Goal: Book appointment/travel/reservation

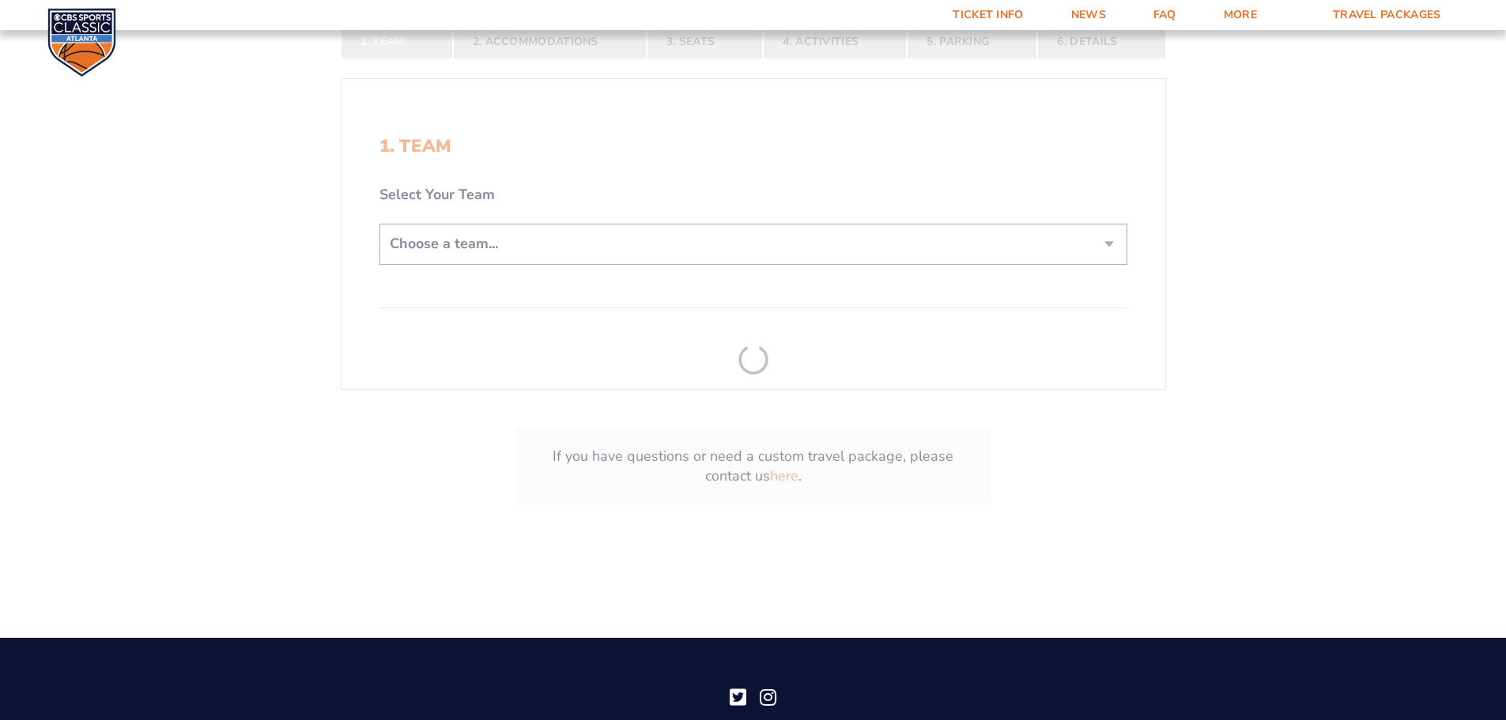
scroll to position [395, 0]
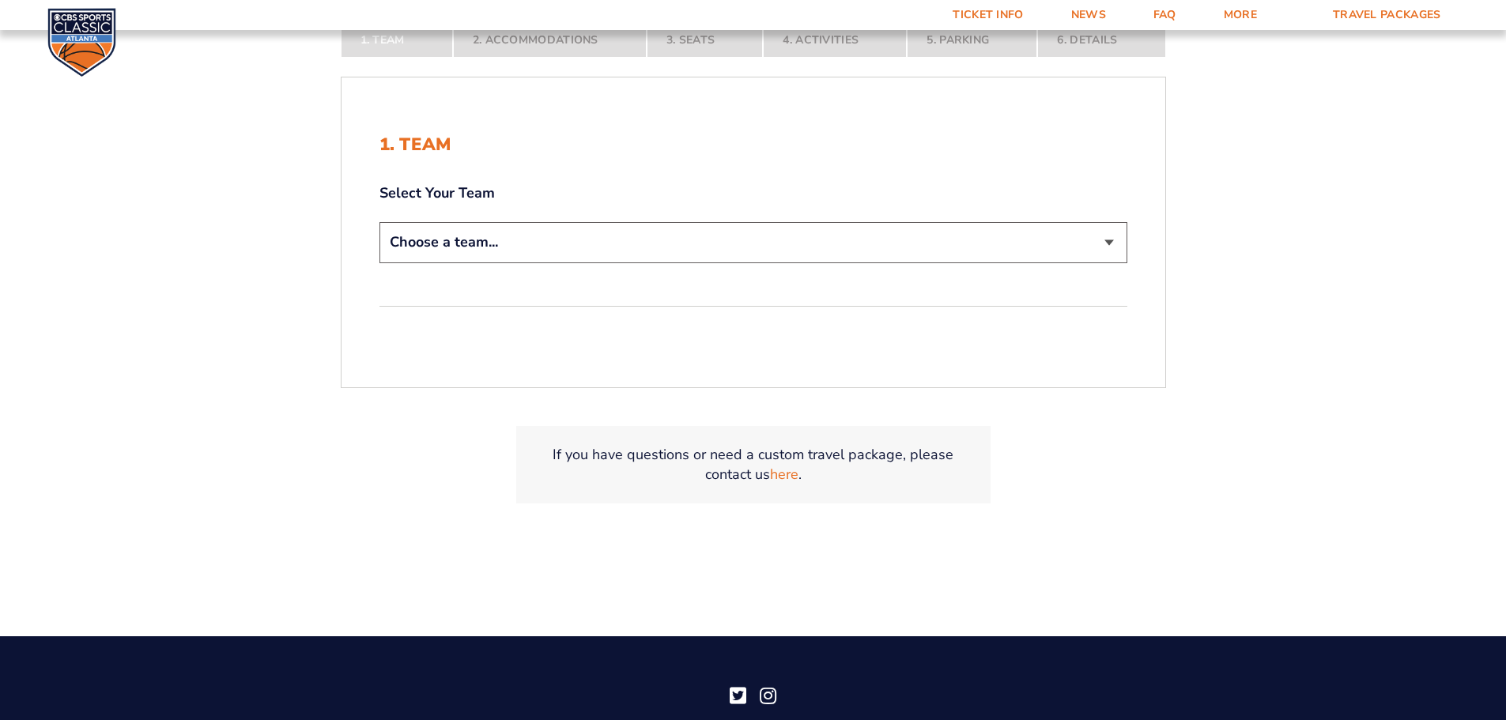
click at [1111, 242] on select "Choose a team... [US_STATE] Wildcats [US_STATE] State Buckeyes [US_STATE] Tar H…" at bounding box center [753, 242] width 748 height 40
select select "12956"
click at [379, 222] on select "Choose a team... [US_STATE] Wildcats [US_STATE] State Buckeyes [US_STATE] Tar H…" at bounding box center [753, 242] width 748 height 40
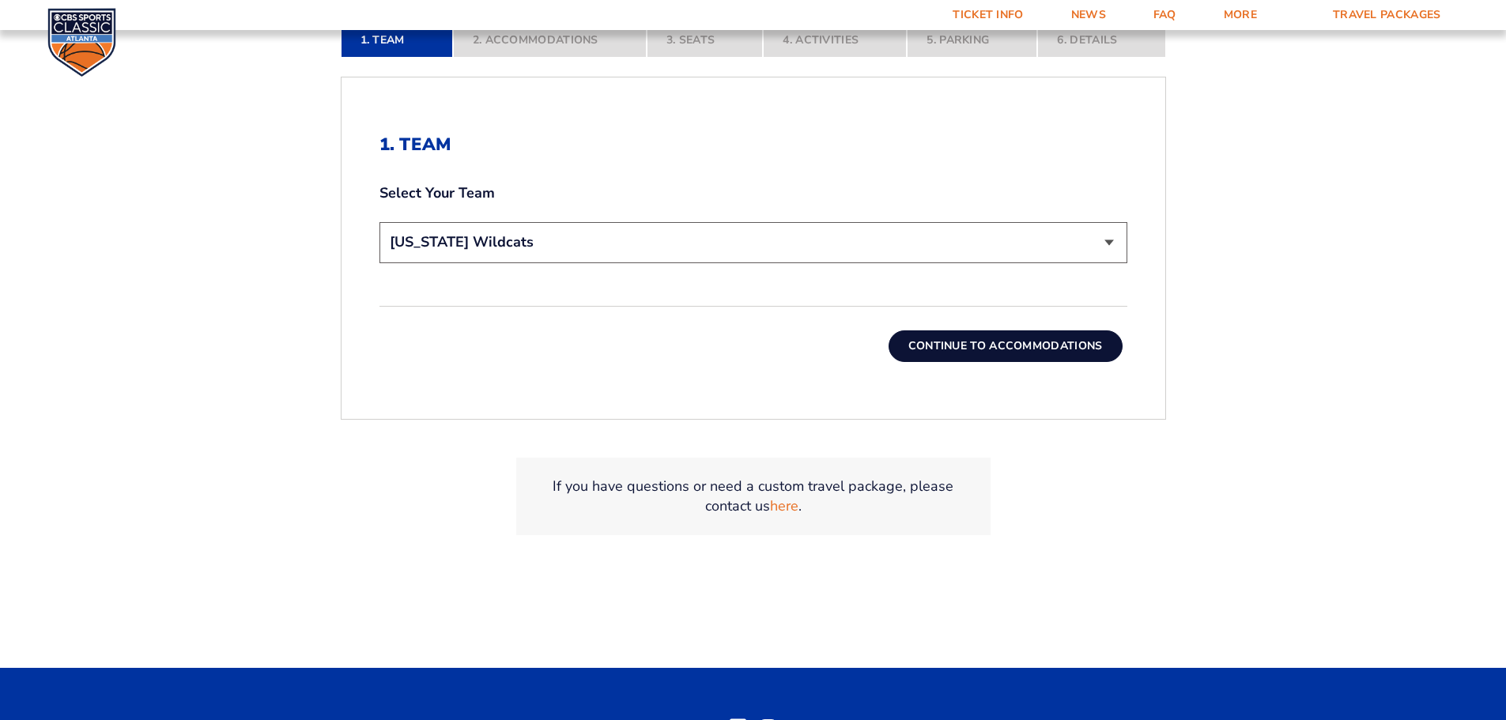
click at [1070, 344] on button "Continue To Accommodations" at bounding box center [1005, 346] width 234 height 32
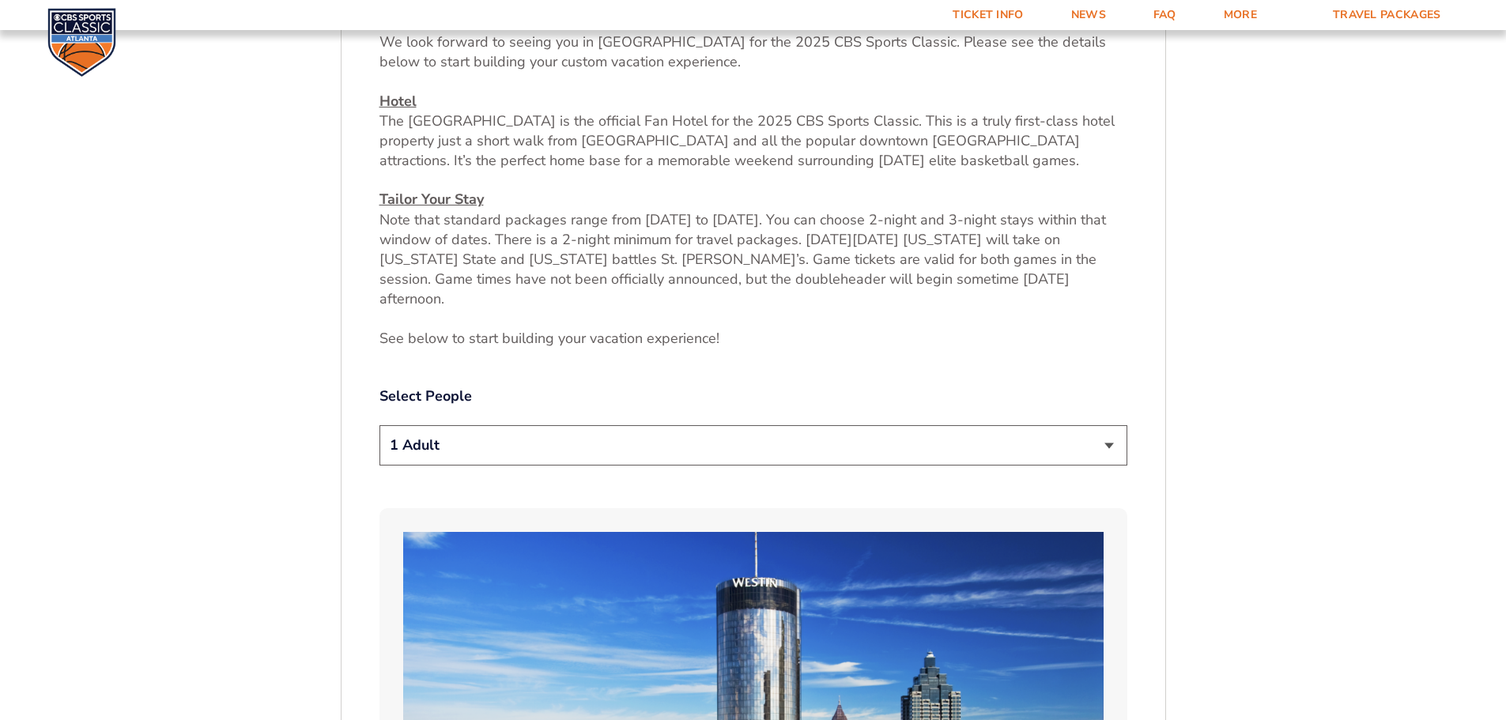
scroll to position [815, 0]
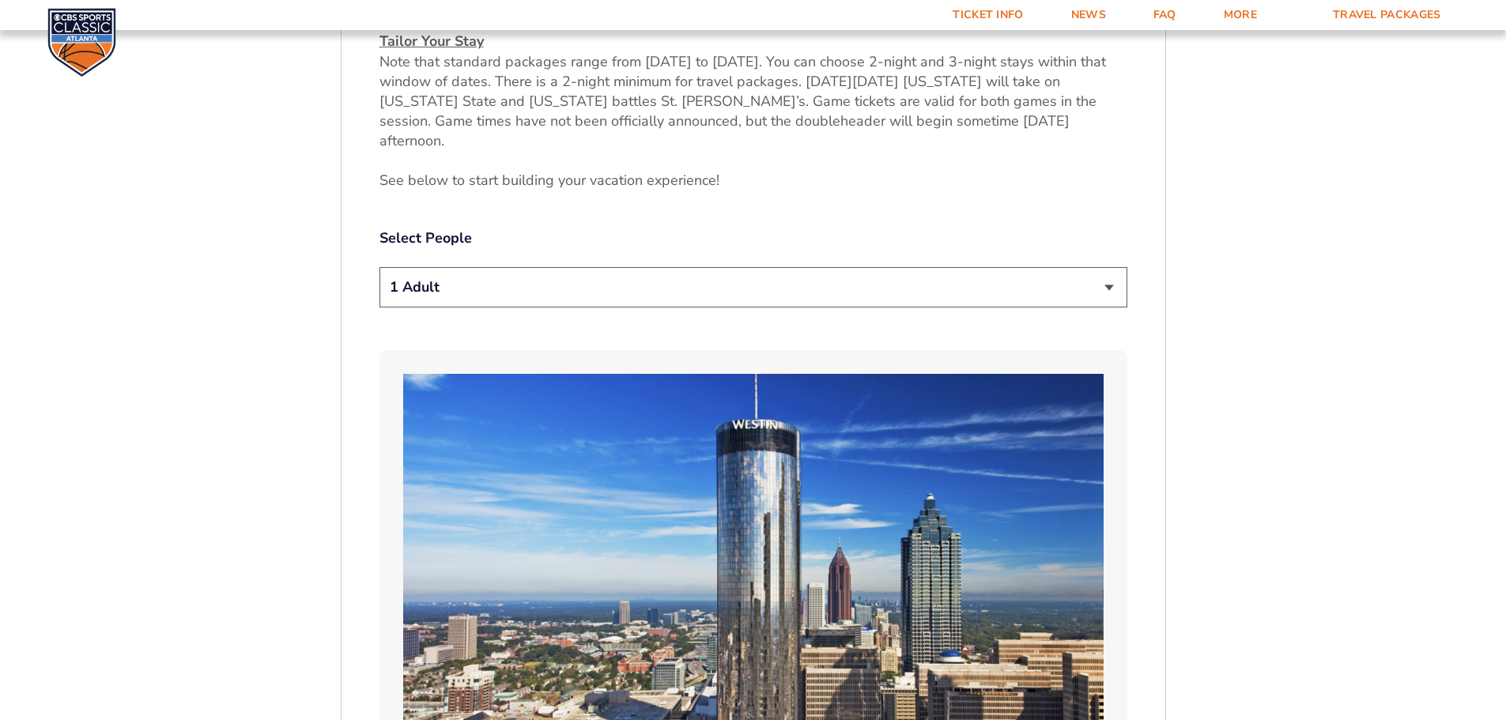
click at [1114, 267] on select "1 Adult 2 Adults 3 Adults 4 Adults 2 Adults + 1 Child 2 Adults + 2 Children 2 A…" at bounding box center [753, 287] width 748 height 40
select select "4 Adults"
click at [379, 267] on select "1 Adult 2 Adults 3 Adults 4 Adults 2 Adults + 1 Child 2 Adults + 2 Children 2 A…" at bounding box center [753, 287] width 748 height 40
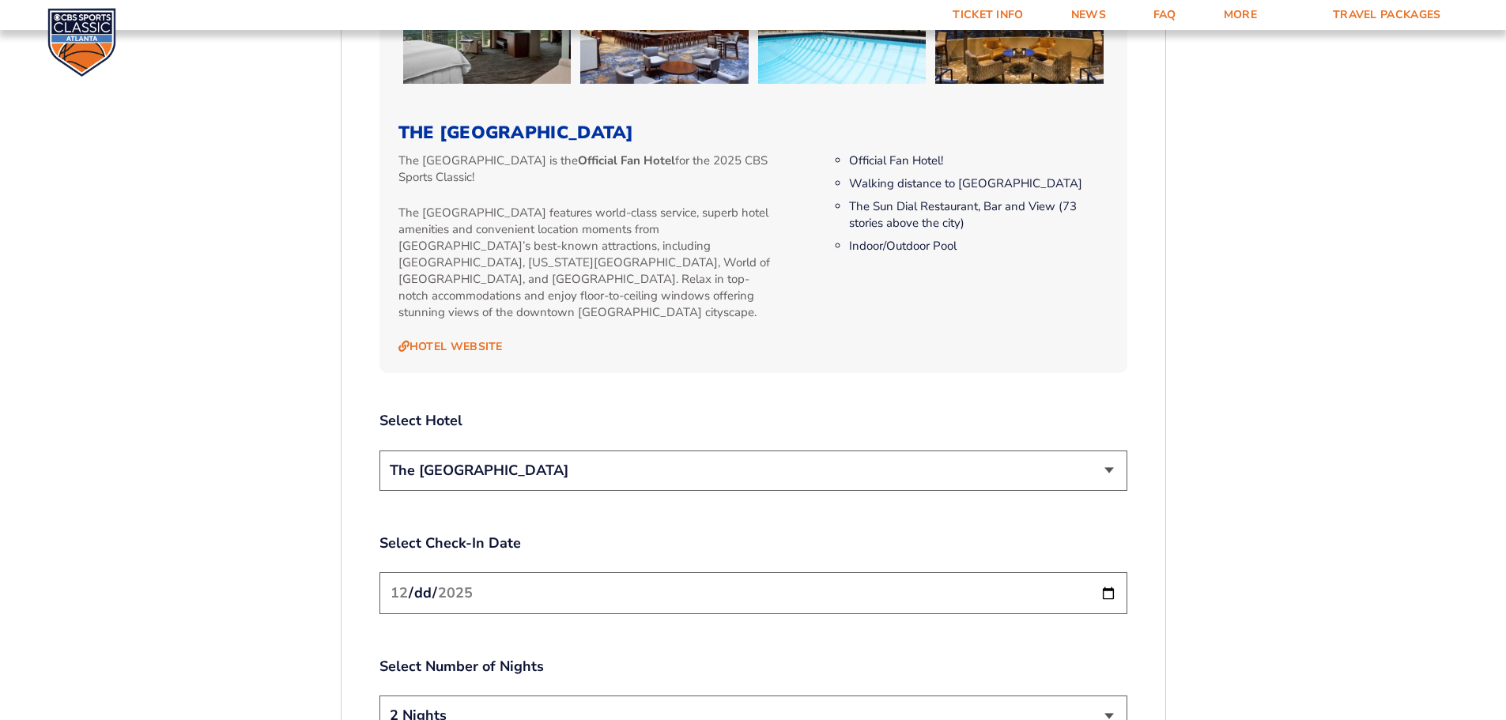
scroll to position [1763, 0]
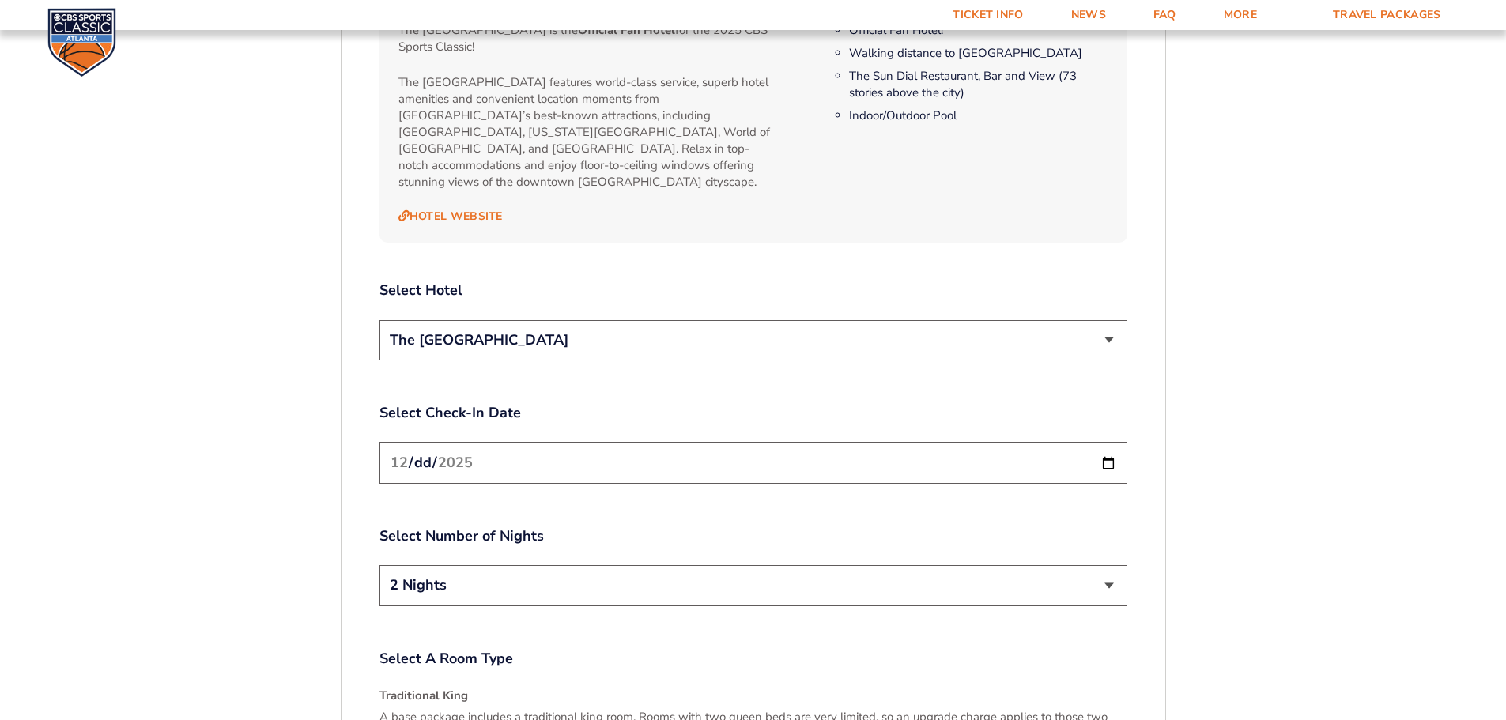
click at [1111, 565] on select "2 Nights 3 Nights" at bounding box center [753, 585] width 748 height 40
select select "3 Nights"
click at [379, 565] on select "2 Nights 3 Nights" at bounding box center [753, 585] width 748 height 40
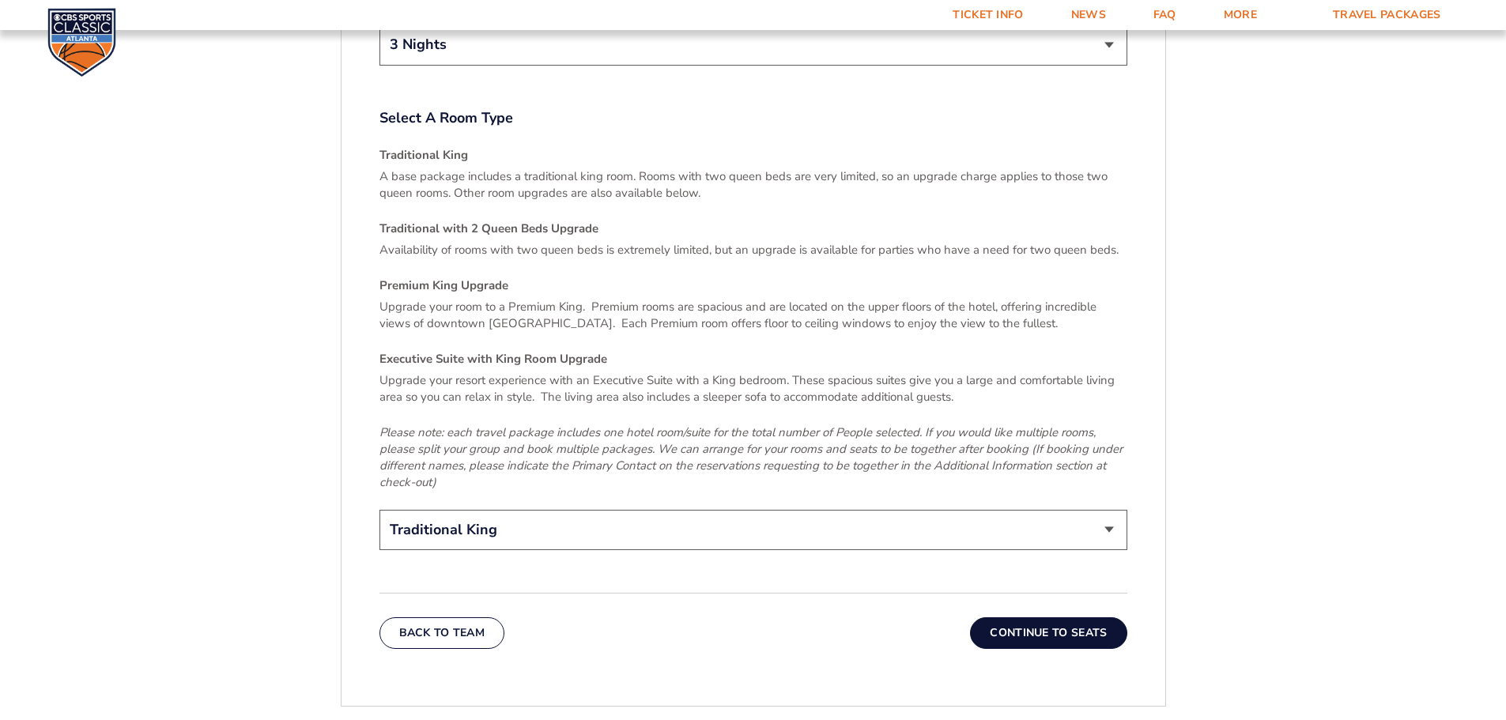
scroll to position [2310, 0]
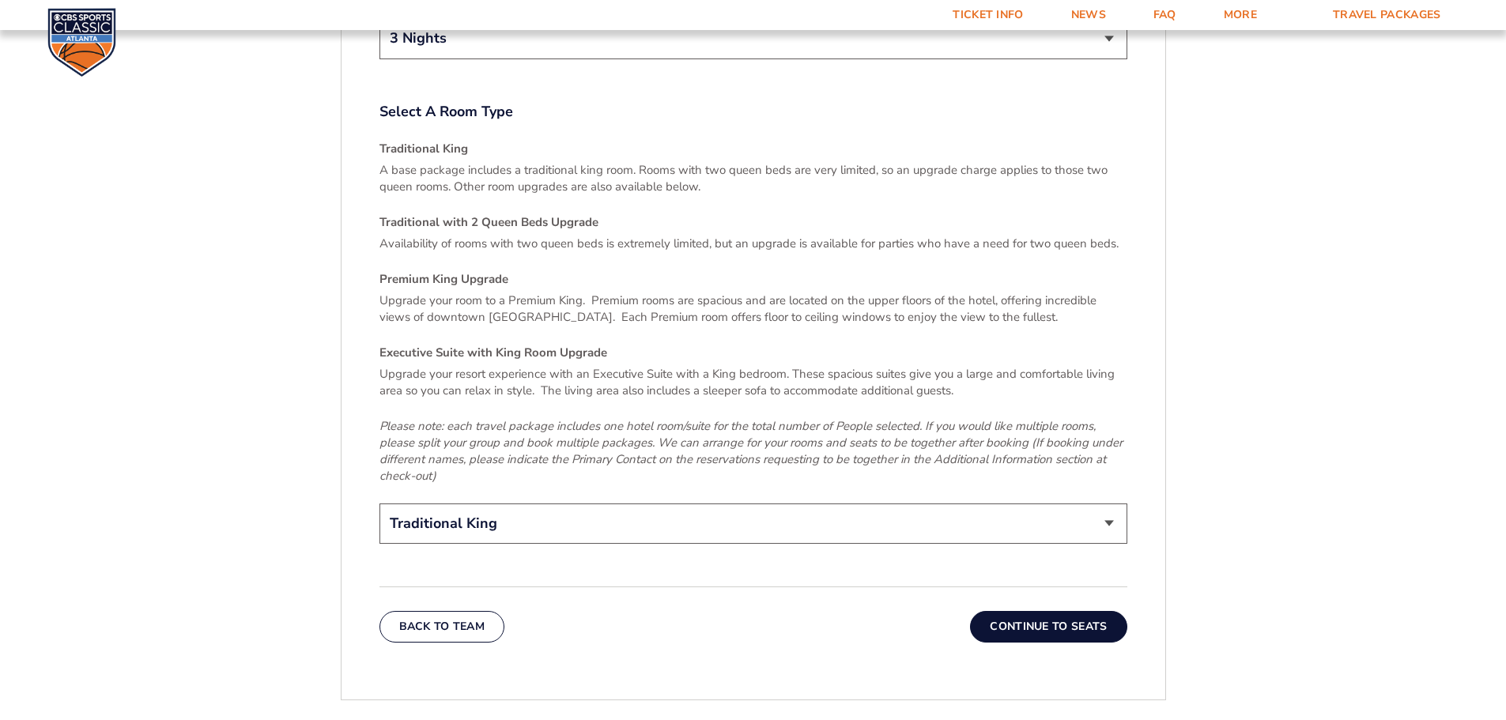
click at [1109, 503] on select "Traditional King Traditional with 2 Queen Beds Upgrade (+$95 per night) Premium…" at bounding box center [753, 523] width 748 height 40
select select "Traditional with 2 Queen Beds Upgrade"
click at [379, 503] on select "Traditional King Traditional with 2 Queen Beds Upgrade (+$95 per night) Premium…" at bounding box center [753, 523] width 748 height 40
click at [1033, 611] on button "Continue To Seats" at bounding box center [1048, 627] width 157 height 32
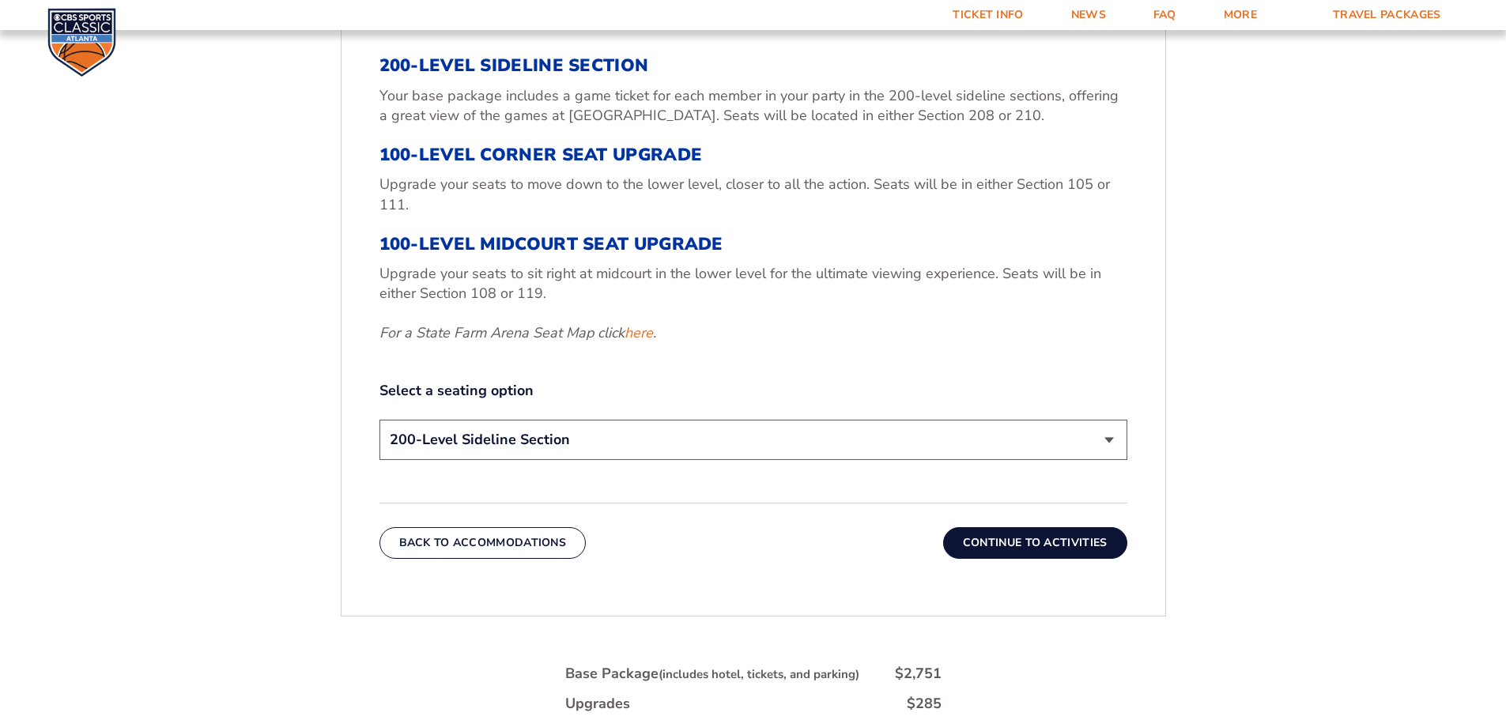
scroll to position [657, 0]
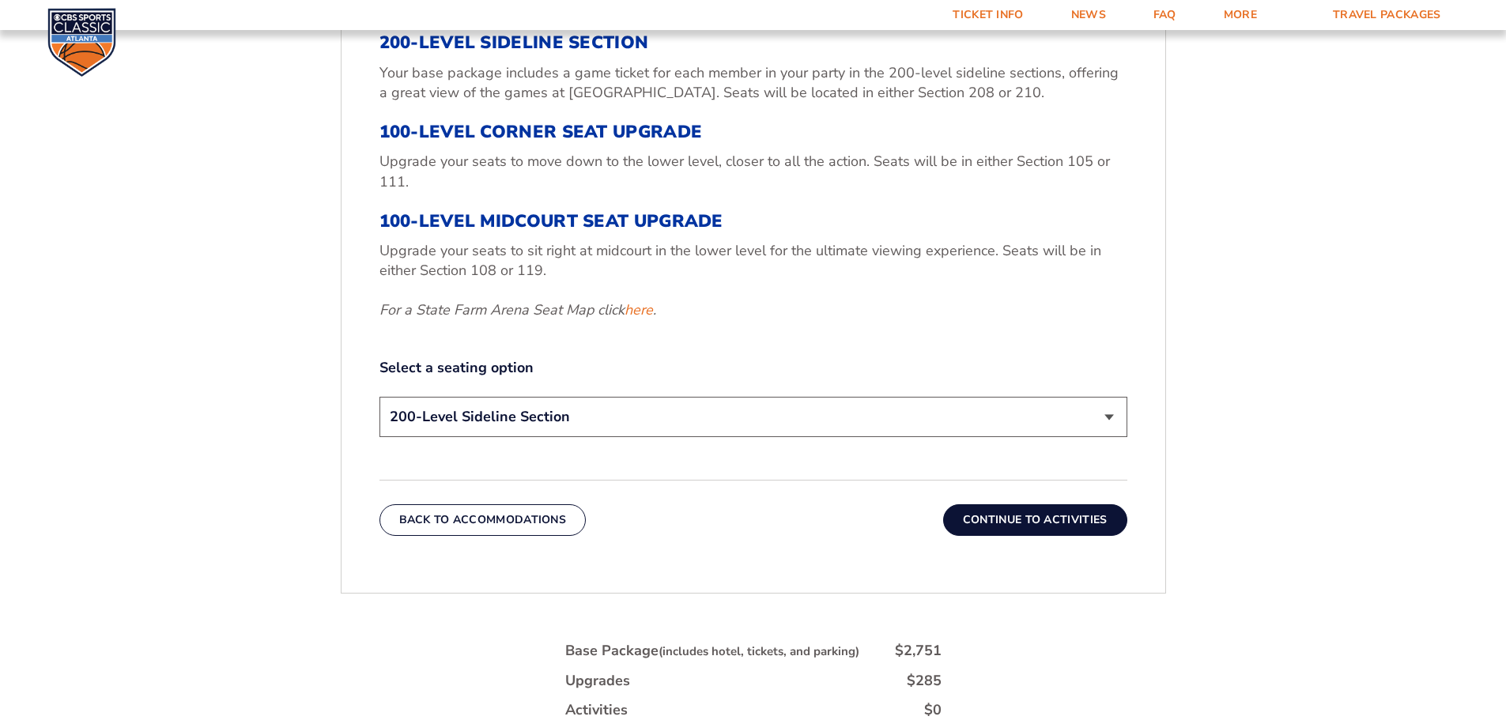
click at [1111, 414] on select "200-Level Sideline Section 100-Level Corner Seat Upgrade (+$120 per person) 100…" at bounding box center [753, 417] width 748 height 40
click at [1022, 520] on button "Continue To Activities" at bounding box center [1035, 520] width 184 height 32
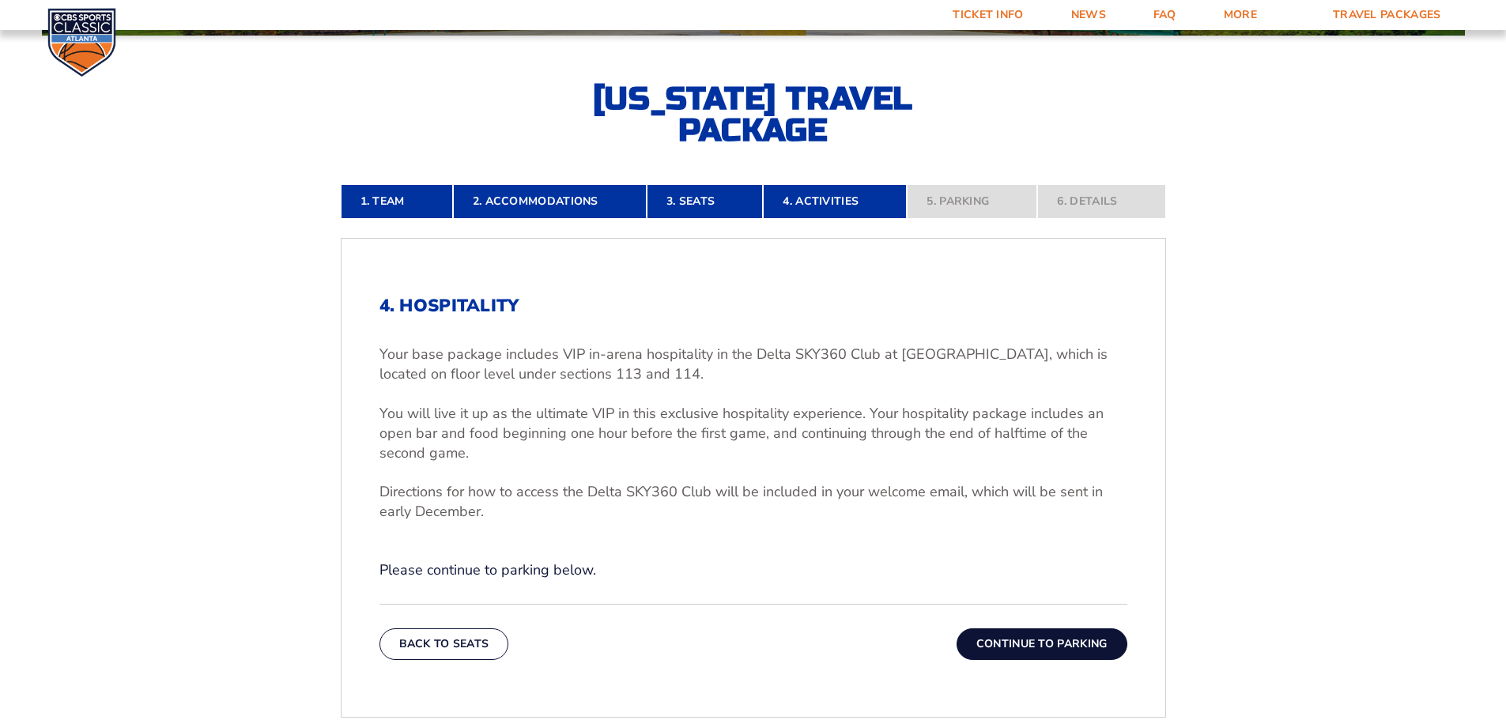
scroll to position [353, 0]
